Goal: Task Accomplishment & Management: Manage account settings

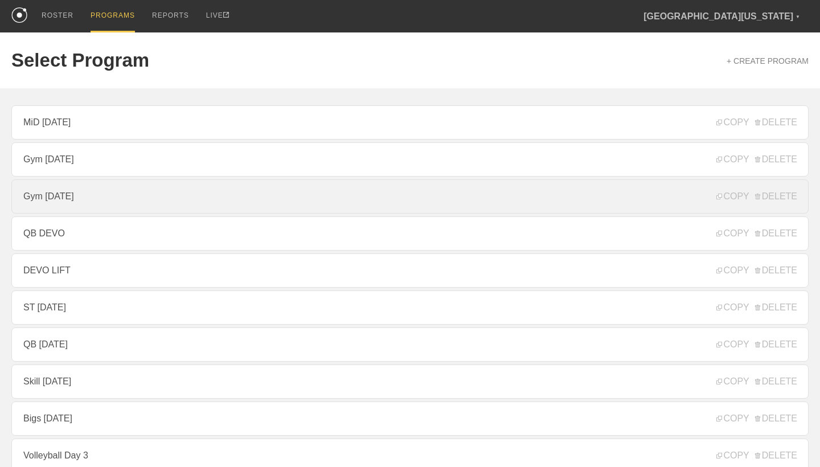
click at [91, 204] on link "Gym [DATE]" at bounding box center [409, 196] width 797 height 34
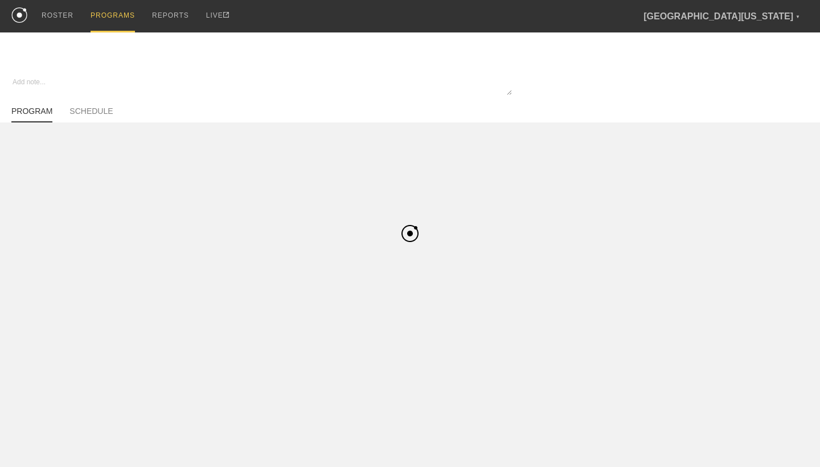
type textarea "x"
type input "Gym [DATE]"
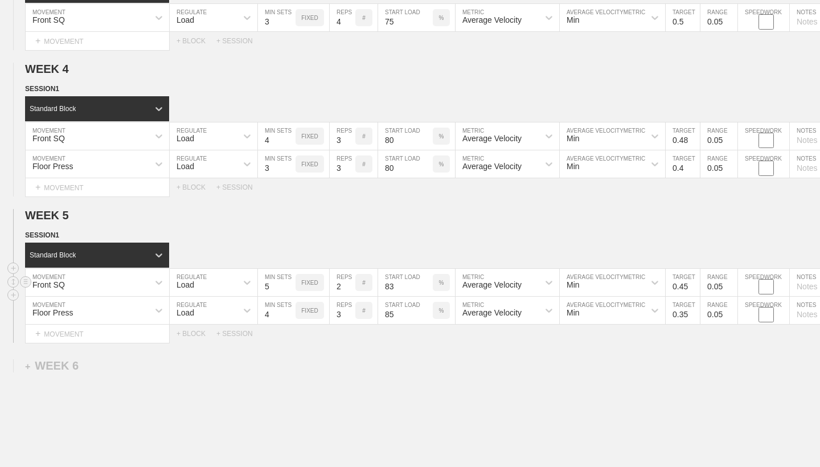
scroll to position [486, 0]
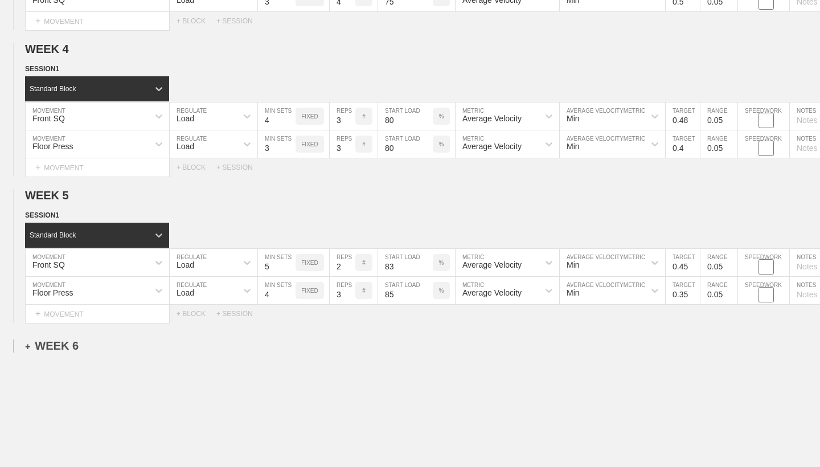
click at [46, 344] on div "+ WEEK 6" at bounding box center [52, 345] width 54 height 13
click at [58, 355] on div "+ SESSION 1" at bounding box center [47, 357] width 44 height 10
click at [78, 384] on div "+ BLOCK" at bounding box center [96, 378] width 143 height 18
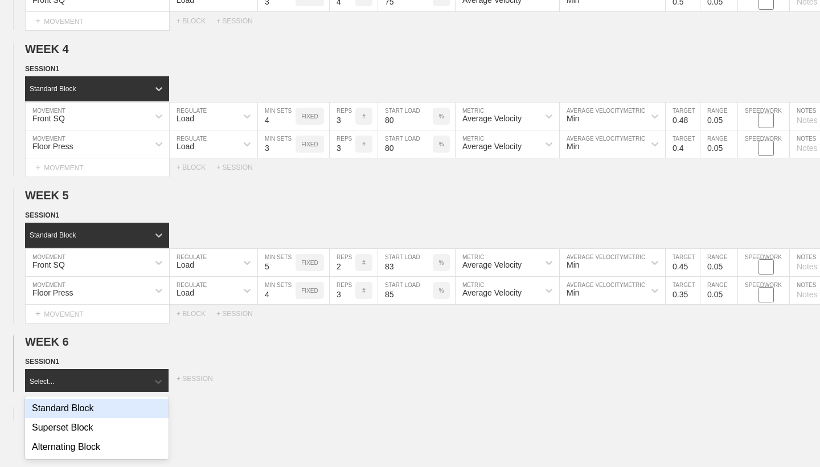
click at [92, 410] on div "Standard Block" at bounding box center [96, 408] width 143 height 19
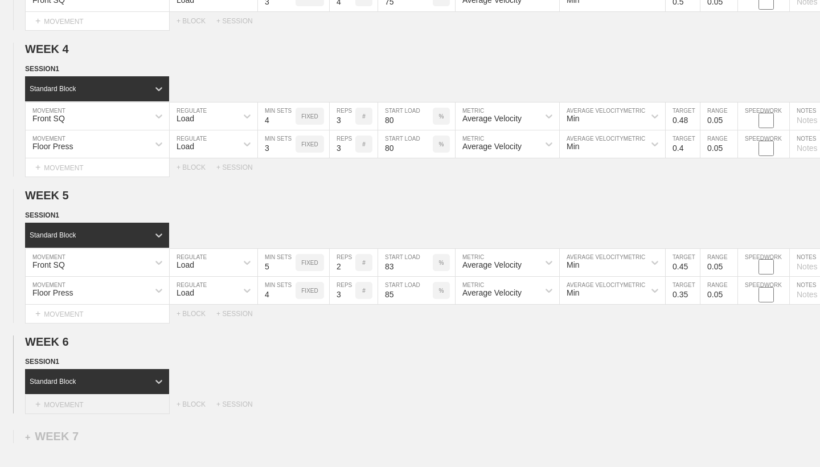
click at [97, 405] on div "+ MOVEMENT" at bounding box center [97, 404] width 145 height 19
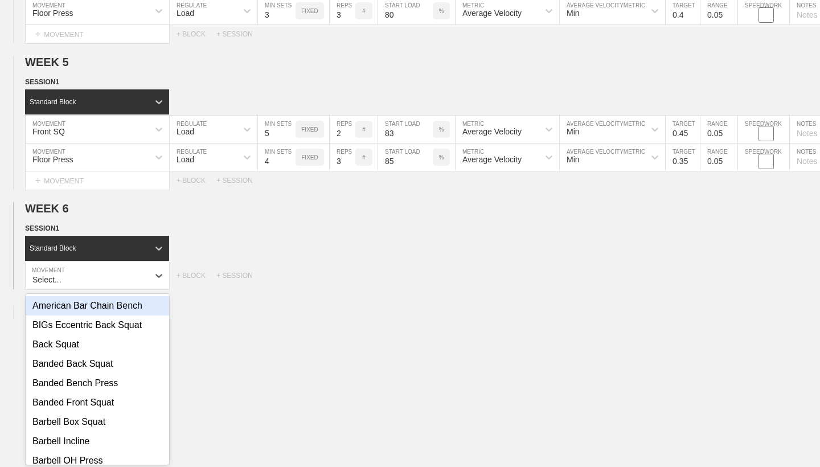
scroll to position [622, 0]
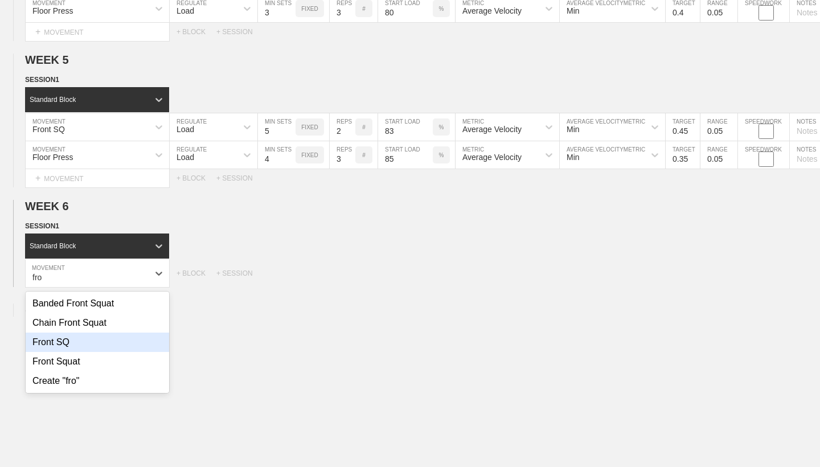
click at [86, 342] on div "Front SQ" at bounding box center [97, 341] width 143 height 19
type input "fro"
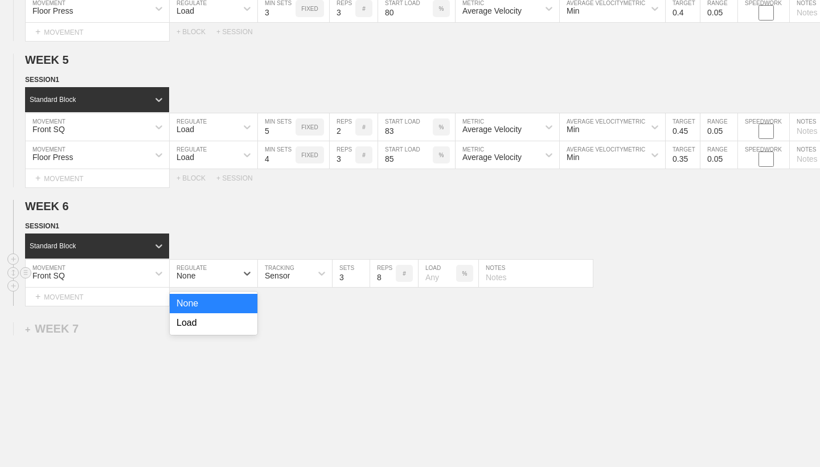
click at [228, 272] on div "None" at bounding box center [203, 273] width 67 height 19
click at [220, 328] on div "Load" at bounding box center [214, 322] width 88 height 19
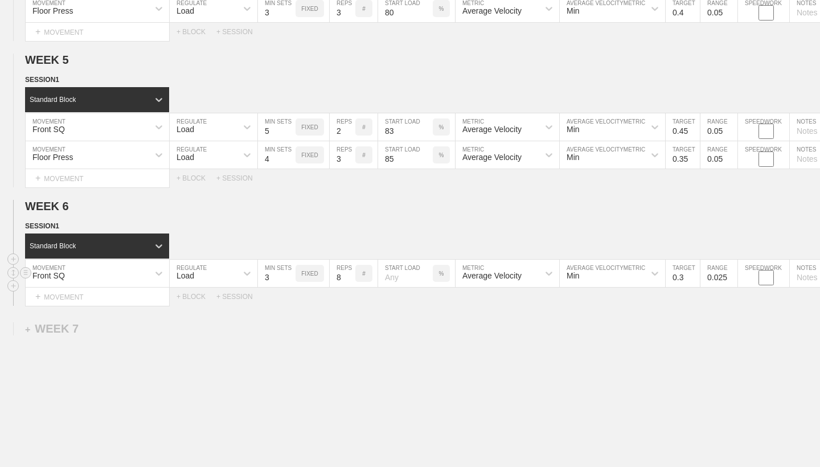
click at [278, 280] on input "3" at bounding box center [277, 273] width 38 height 27
type input "5"
click at [344, 278] on input "8" at bounding box center [343, 273] width 26 height 27
type input "1"
click at [396, 277] on input "number" at bounding box center [405, 273] width 55 height 27
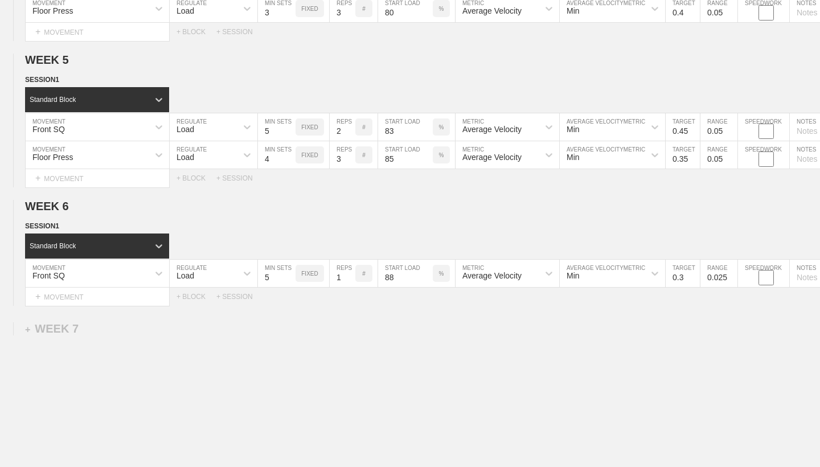
type input "88"
click at [506, 319] on div "WEEK 1 DUPLICATE DELETE SESSION 1 Standard Block DUPLICATE INSERT MOVEMENT AFTE…" at bounding box center [410, 3] width 820 height 1005
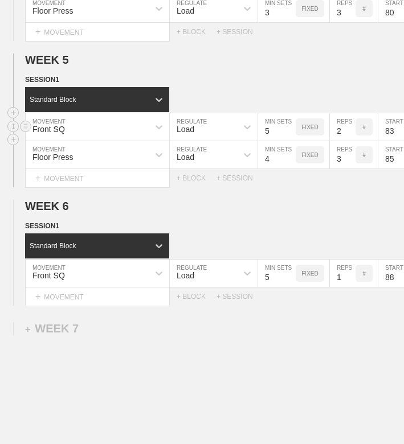
type textarea "x"
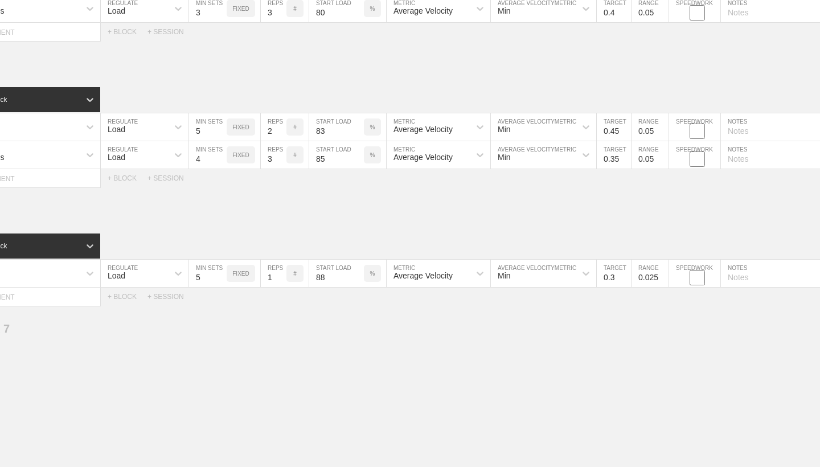
scroll to position [0, 71]
click at [613, 275] on input "0.3" at bounding box center [611, 273] width 34 height 27
type input "0.4"
click at [655, 277] on input "0.025" at bounding box center [647, 273] width 37 height 27
type input "0.05"
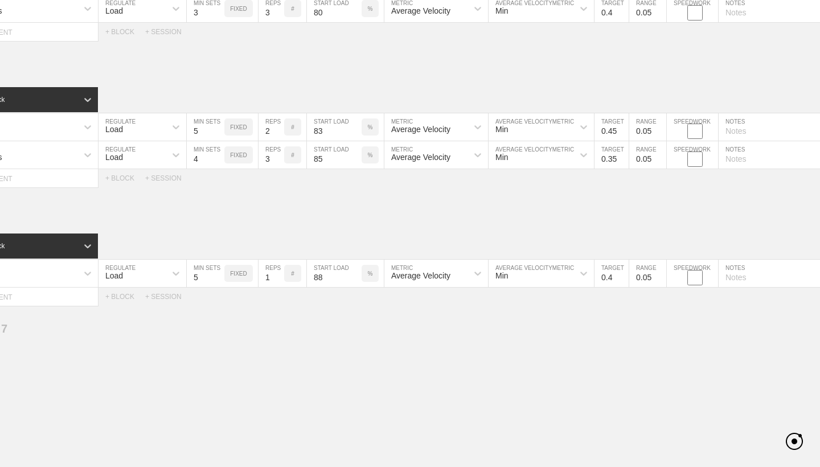
click at [668, 314] on div "WEEK 1 DUPLICATE DELETE SESSION 1 Standard Block DUPLICATE INSERT MOVEMENT AFTE…" at bounding box center [410, 3] width 820 height 1005
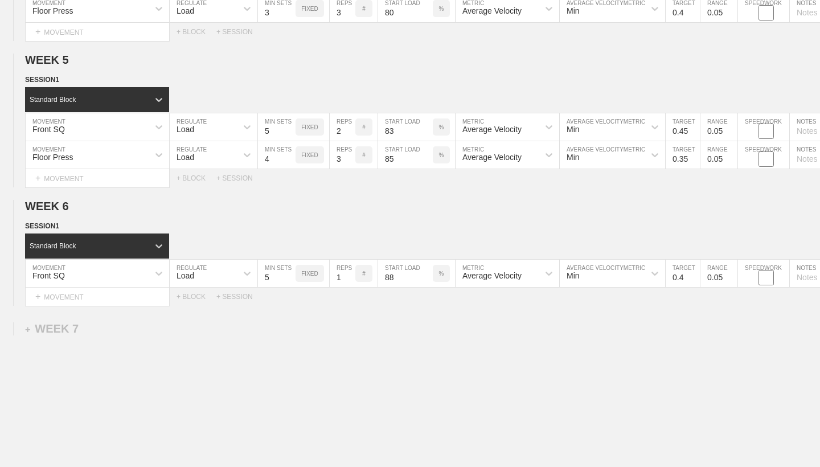
scroll to position [0, 0]
click at [147, 299] on div "+ MOVEMENT" at bounding box center [97, 297] width 145 height 19
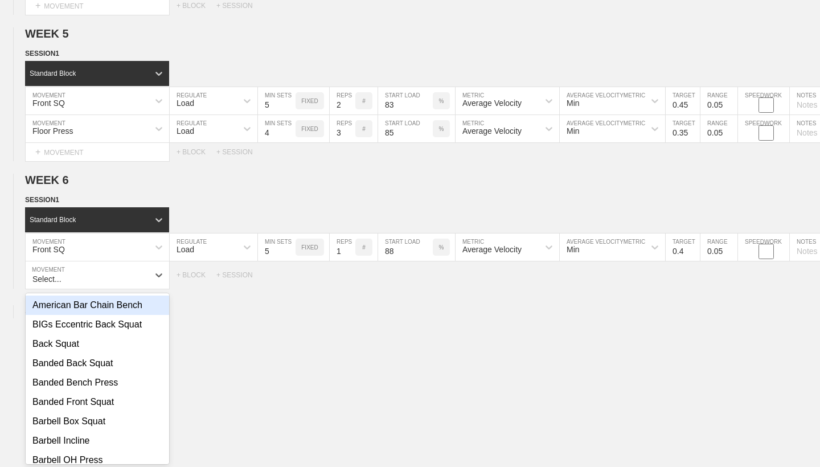
scroll to position [650, 0]
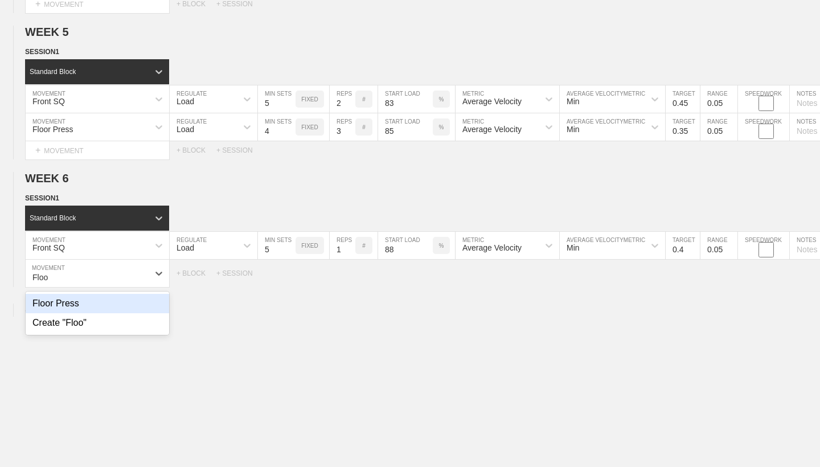
click at [88, 299] on div "Floor Press" at bounding box center [97, 303] width 143 height 19
type input "Floo"
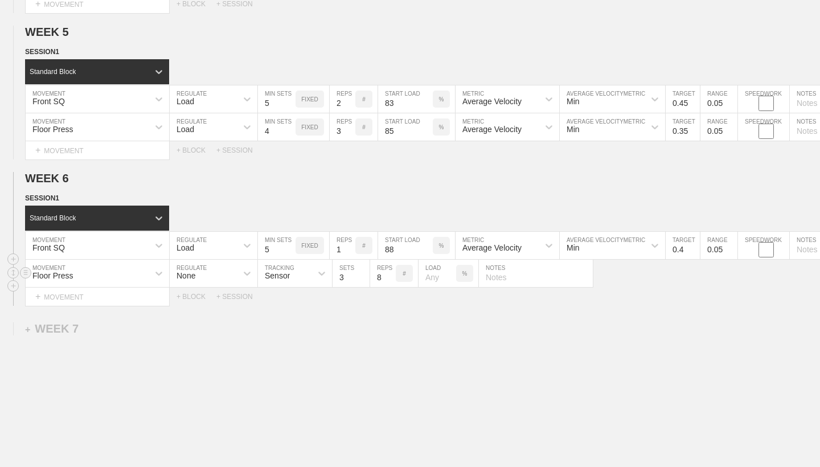
click at [211, 273] on div "None" at bounding box center [203, 273] width 67 height 19
click at [211, 323] on div "Load" at bounding box center [214, 322] width 88 height 19
click at [283, 278] on input "3" at bounding box center [277, 273] width 38 height 27
type input "4"
click at [342, 277] on input "8" at bounding box center [343, 273] width 26 height 27
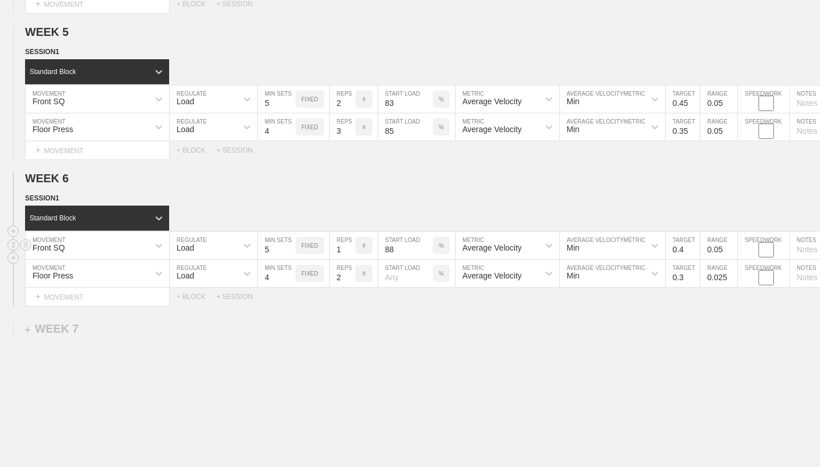
type input "2"
click at [405, 253] on input "88" at bounding box center [405, 245] width 55 height 27
type input "85"
click at [400, 276] on input "number" at bounding box center [405, 273] width 55 height 27
type input "88"
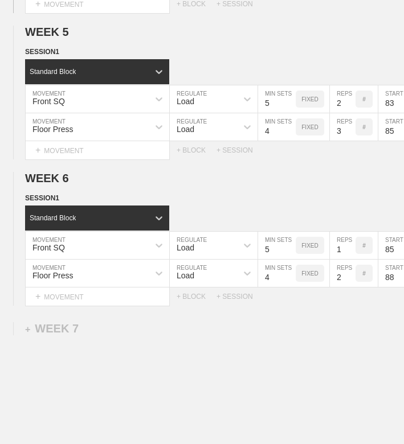
type textarea "x"
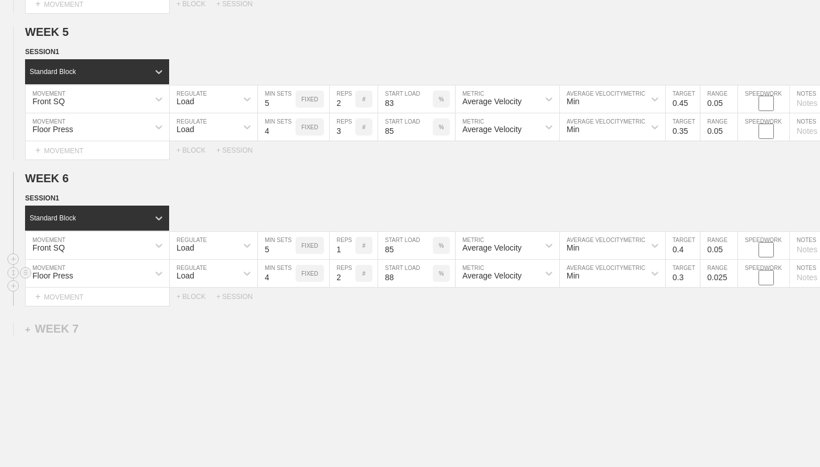
click at [725, 279] on input "0.025" at bounding box center [718, 273] width 37 height 27
type input "0.05"
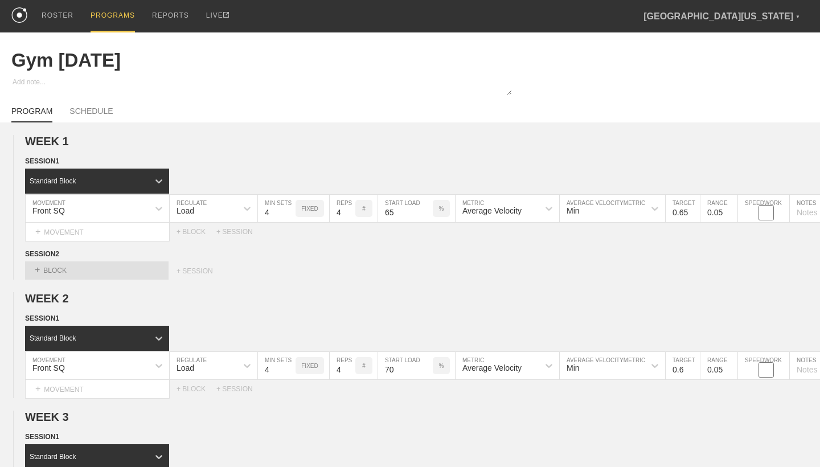
scroll to position [0, 0]
click at [91, 113] on link "SCHEDULE" at bounding box center [90, 114] width 43 height 16
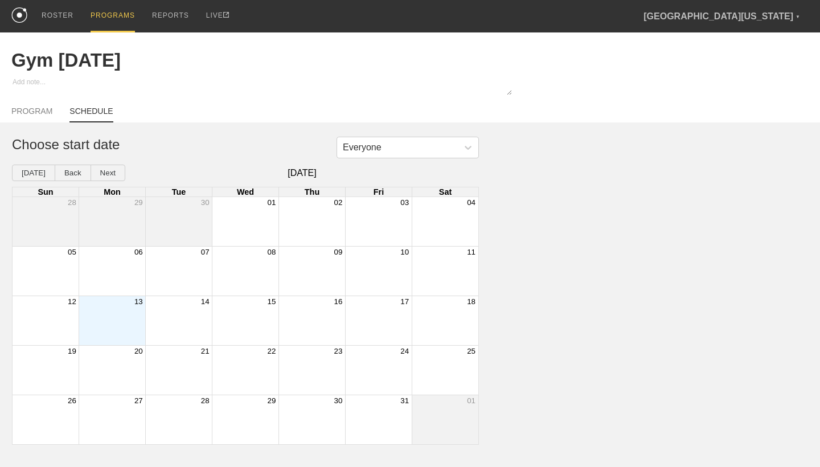
type textarea "x"
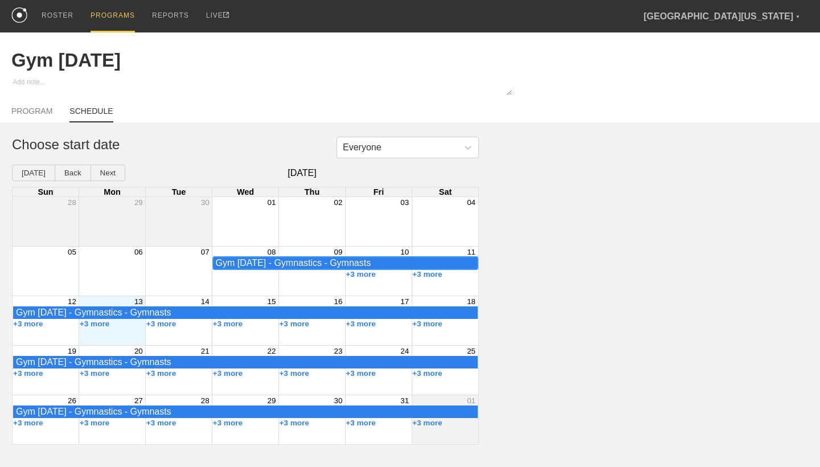
click at [289, 262] on div "Gym [DATE] - Gymnastics - Gymnasts" at bounding box center [345, 263] width 259 height 10
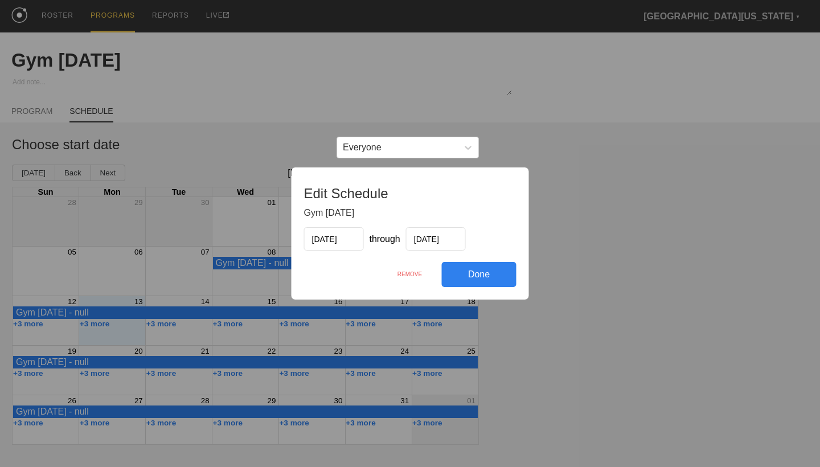
click at [412, 274] on div "REMOVE" at bounding box center [410, 274] width 64 height 24
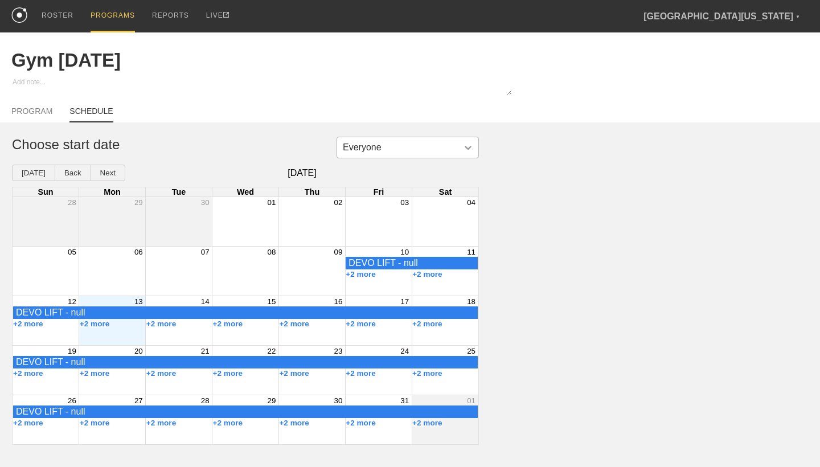
click at [459, 143] on div at bounding box center [468, 147] width 20 height 20
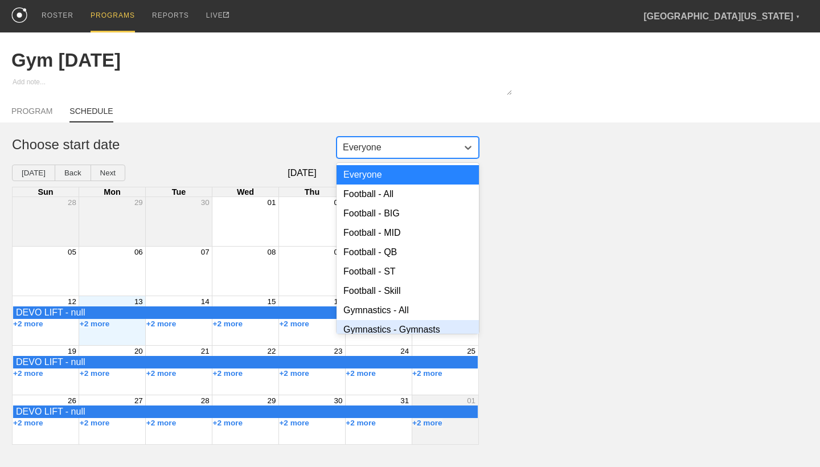
click at [400, 326] on div "Gymnastics - Gymnasts" at bounding box center [407, 329] width 142 height 19
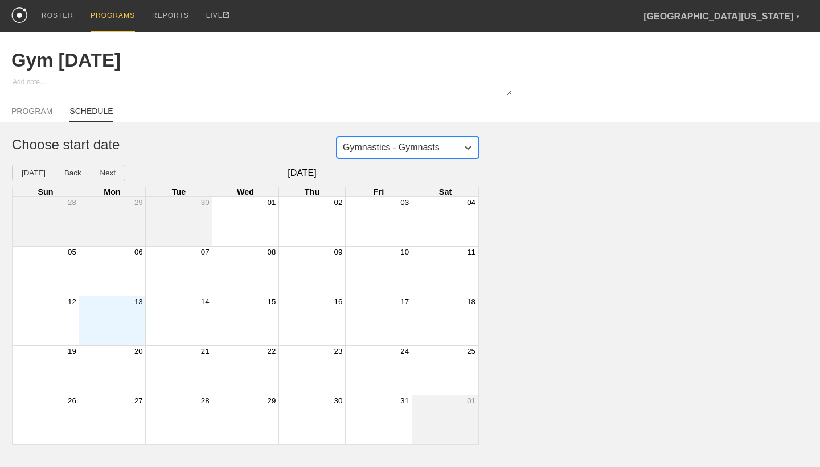
click at [130, 325] on div "Month View" at bounding box center [112, 320] width 67 height 49
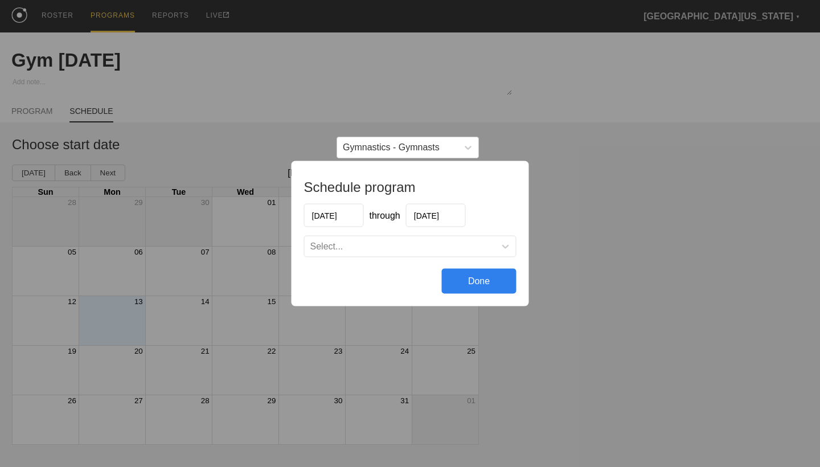
click at [422, 247] on div "Select..." at bounding box center [400, 246] width 191 height 11
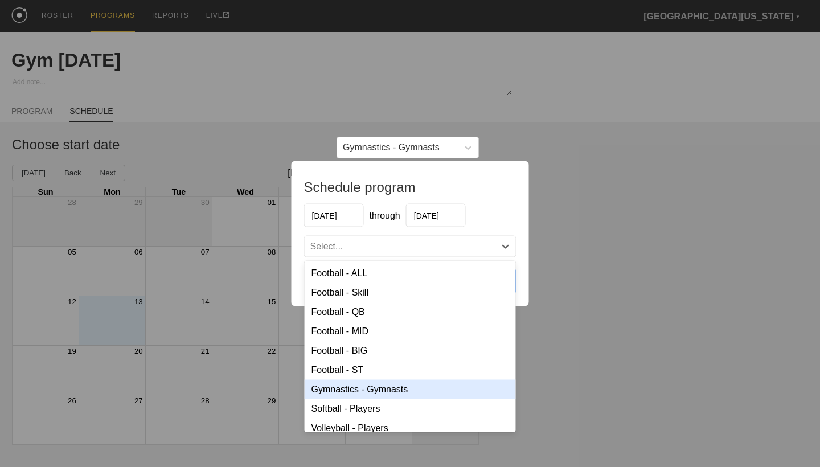
click at [390, 384] on div "Gymnastics - Gymnasts" at bounding box center [410, 389] width 211 height 19
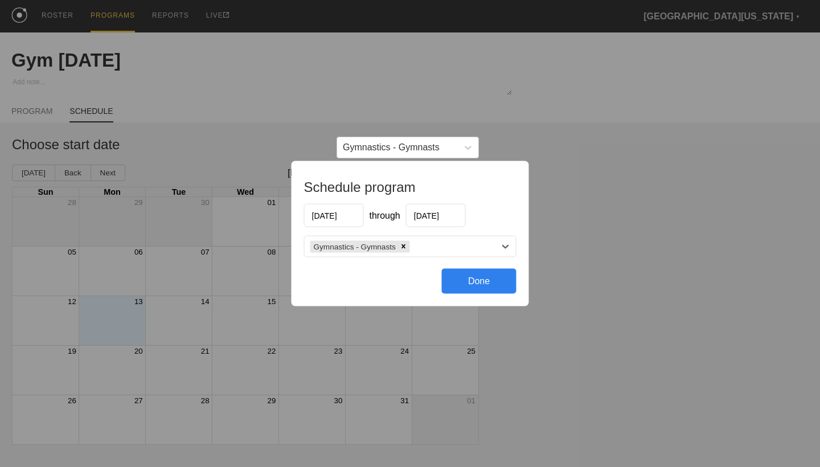
click at [488, 285] on div "Done" at bounding box center [479, 281] width 75 height 25
